Goal: Information Seeking & Learning: Learn about a topic

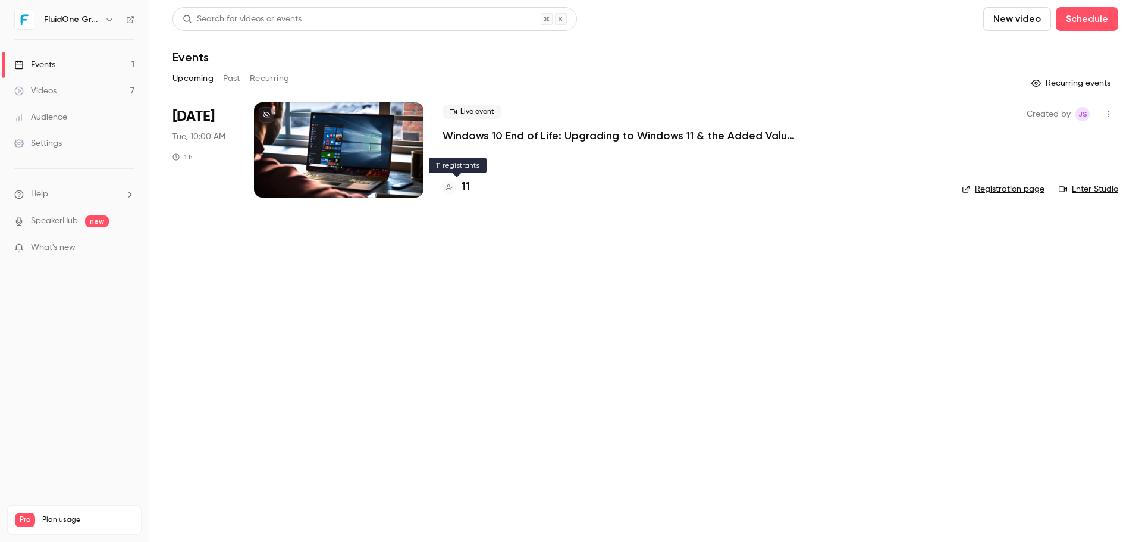
click at [466, 184] on h4 "11" at bounding box center [465, 187] width 8 height 16
click at [813, 45] on header "Search for videos or events New video Schedule Events" at bounding box center [644, 35] width 945 height 57
click at [467, 186] on h4 "12" at bounding box center [466, 187] width 10 height 16
